Goal: Information Seeking & Learning: Learn about a topic

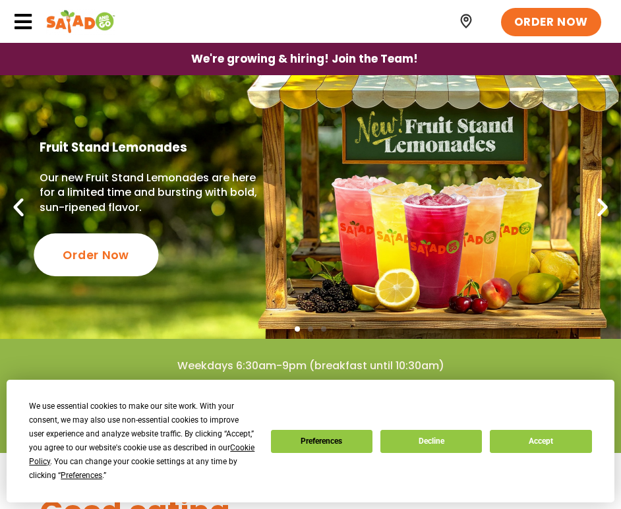
click at [123, 251] on div "Order Now" at bounding box center [96, 254] width 125 height 43
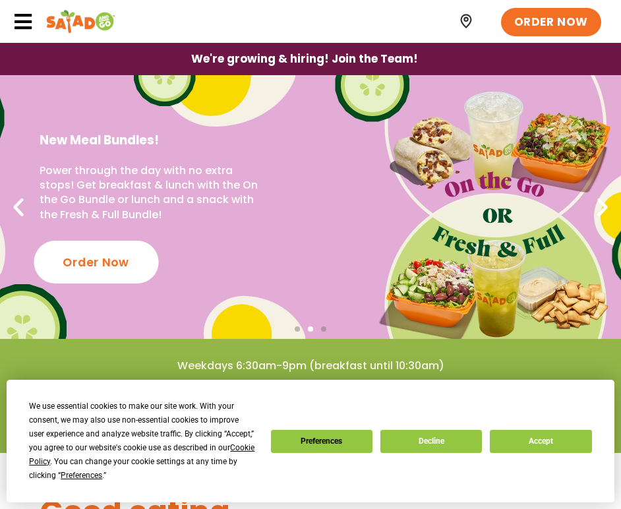
click at [123, 263] on div "Order Now" at bounding box center [96, 262] width 125 height 43
click at [24, 30] on icon at bounding box center [23, 22] width 20 height 20
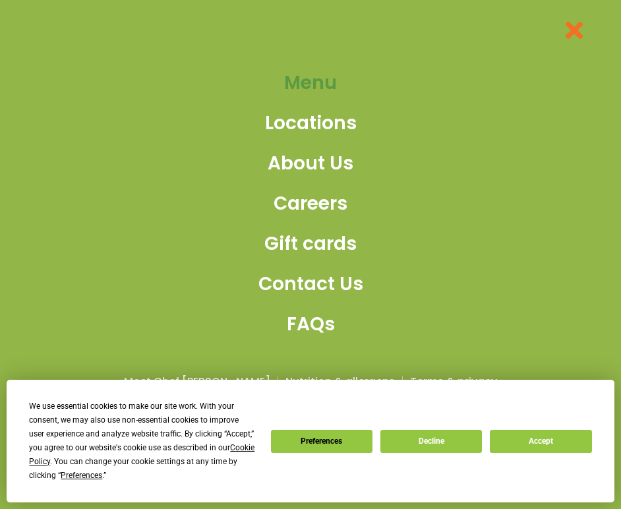
click at [306, 78] on span "Menu" at bounding box center [310, 83] width 53 height 28
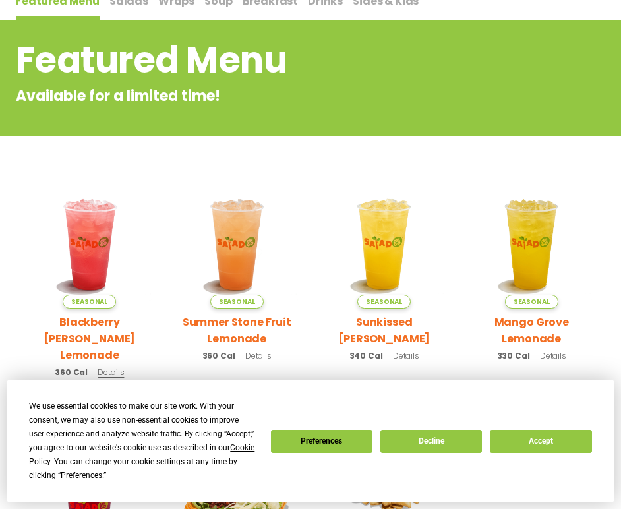
scroll to position [46, 0]
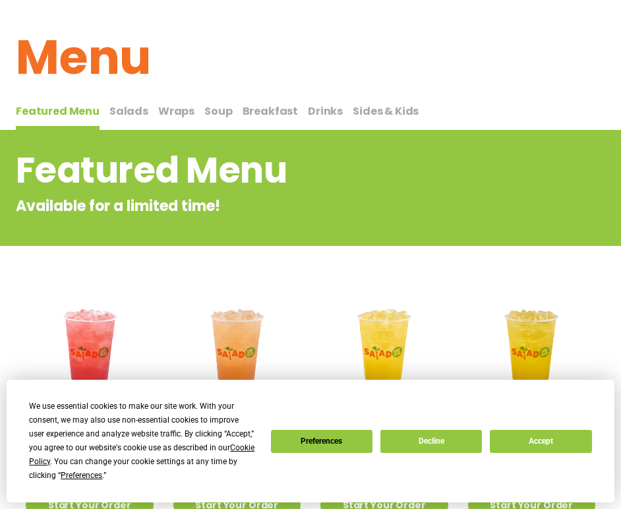
click at [120, 115] on span "Salads" at bounding box center [128, 110] width 39 height 15
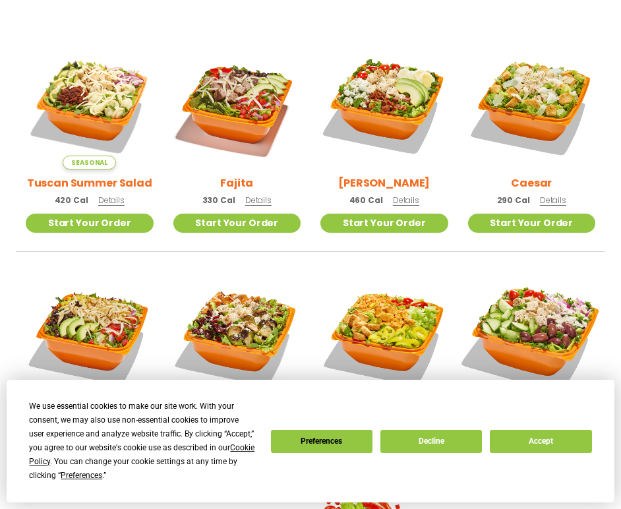
scroll to position [351, 0]
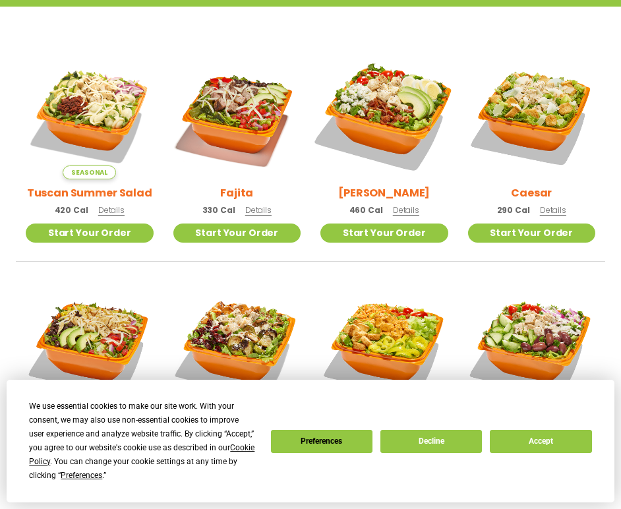
click at [395, 123] on img at bounding box center [384, 115] width 150 height 150
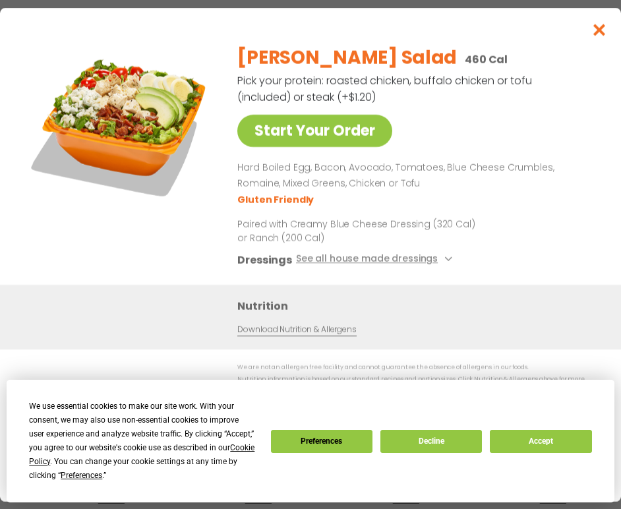
scroll to position [46, 0]
